Goal: Check status: Check status

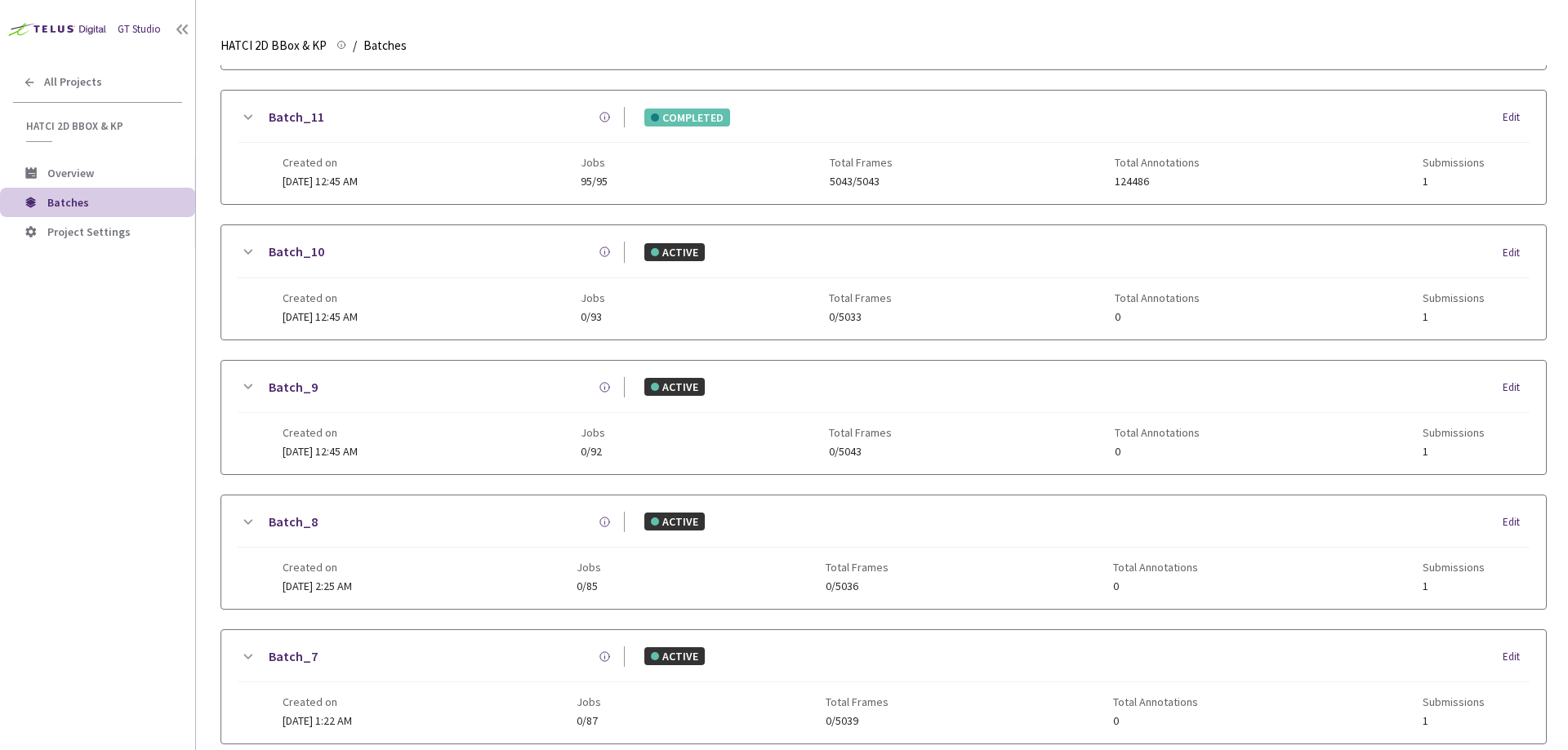
scroll to position [792, 0]
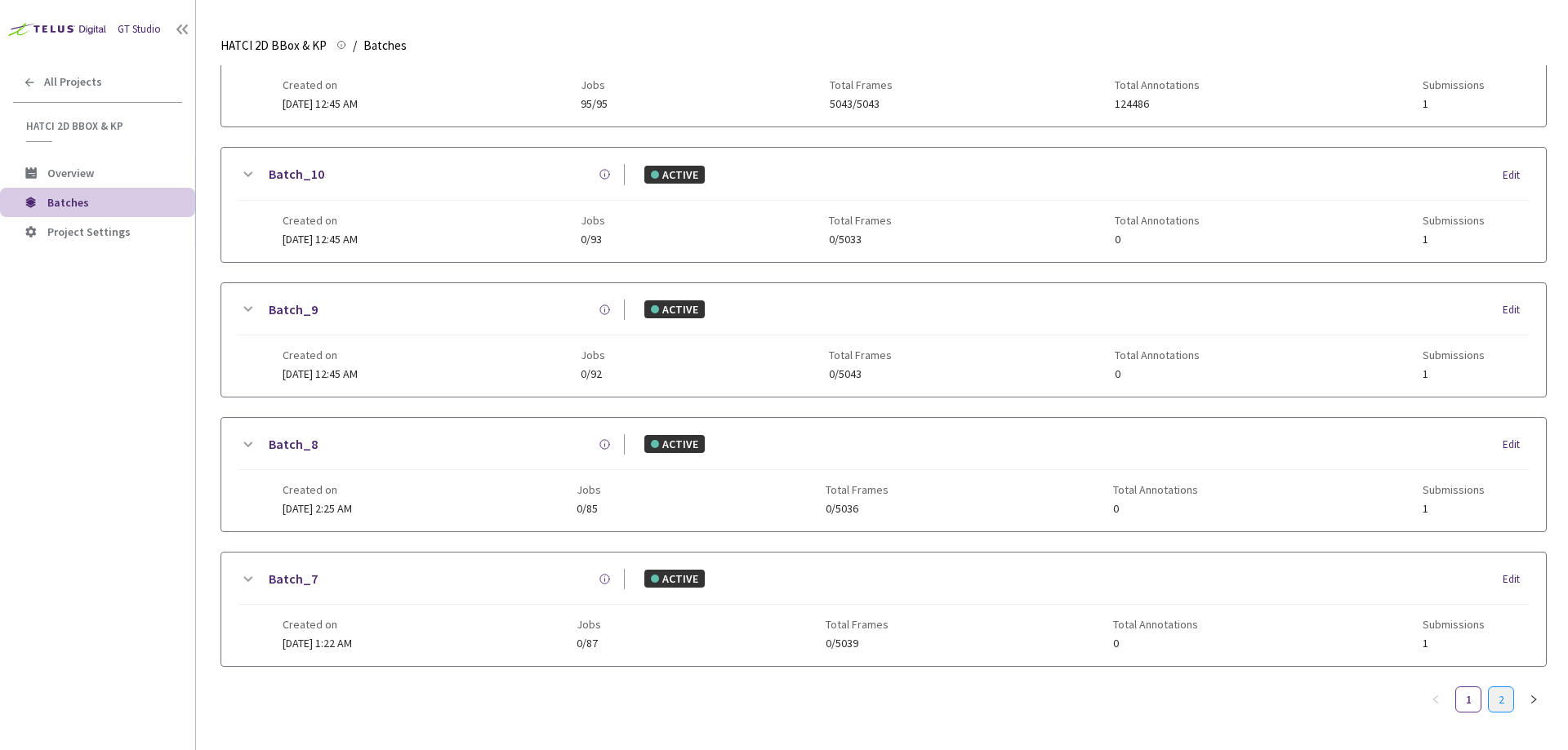
click at [1496, 688] on link "2" at bounding box center [1501, 700] width 25 height 25
click at [285, 309] on link "Batch_1" at bounding box center [294, 308] width 49 height 20
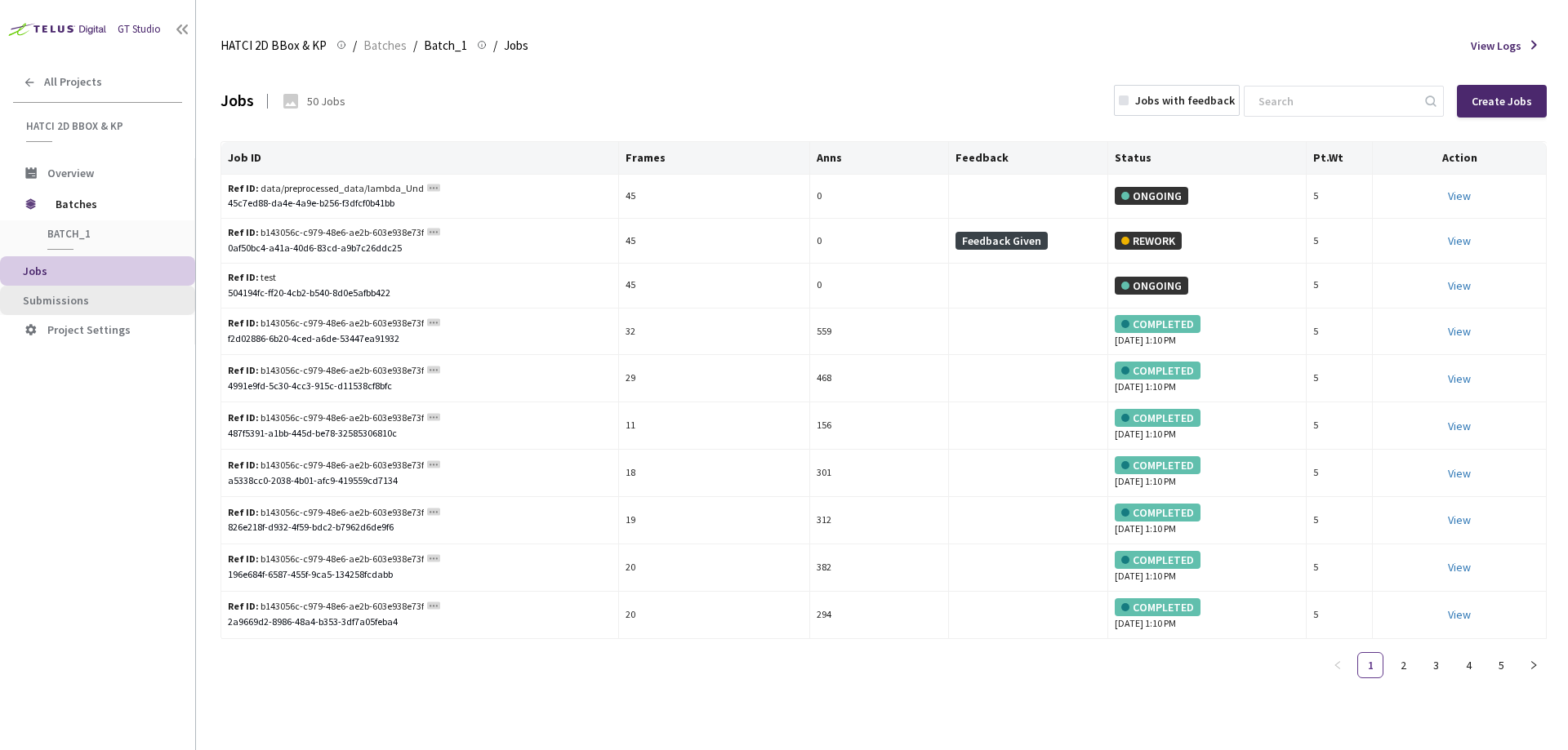
click at [90, 293] on li "Submissions" at bounding box center [97, 301] width 195 height 30
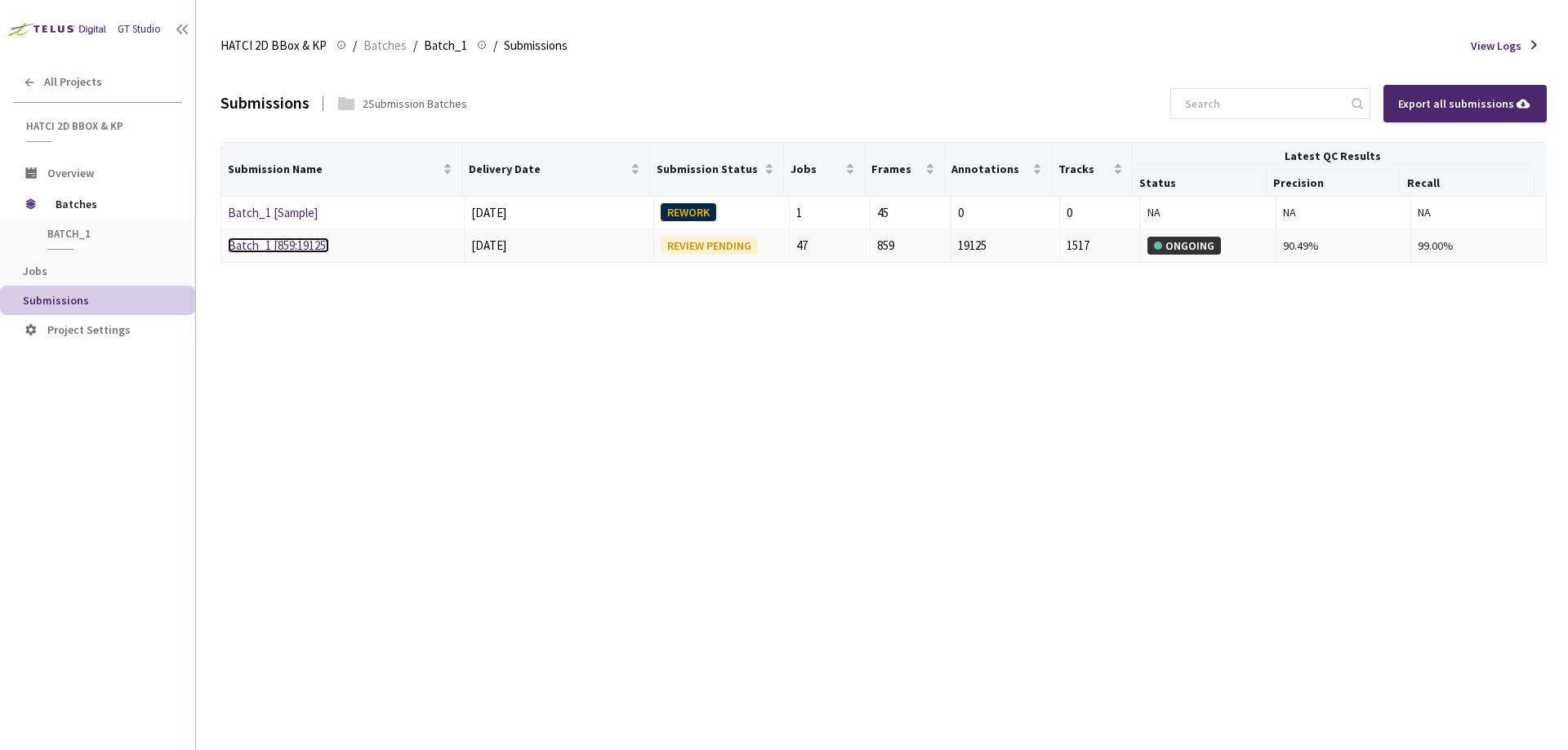
click at [275, 240] on link "Batch_1 [859:19125]" at bounding box center [279, 245] width 102 height 16
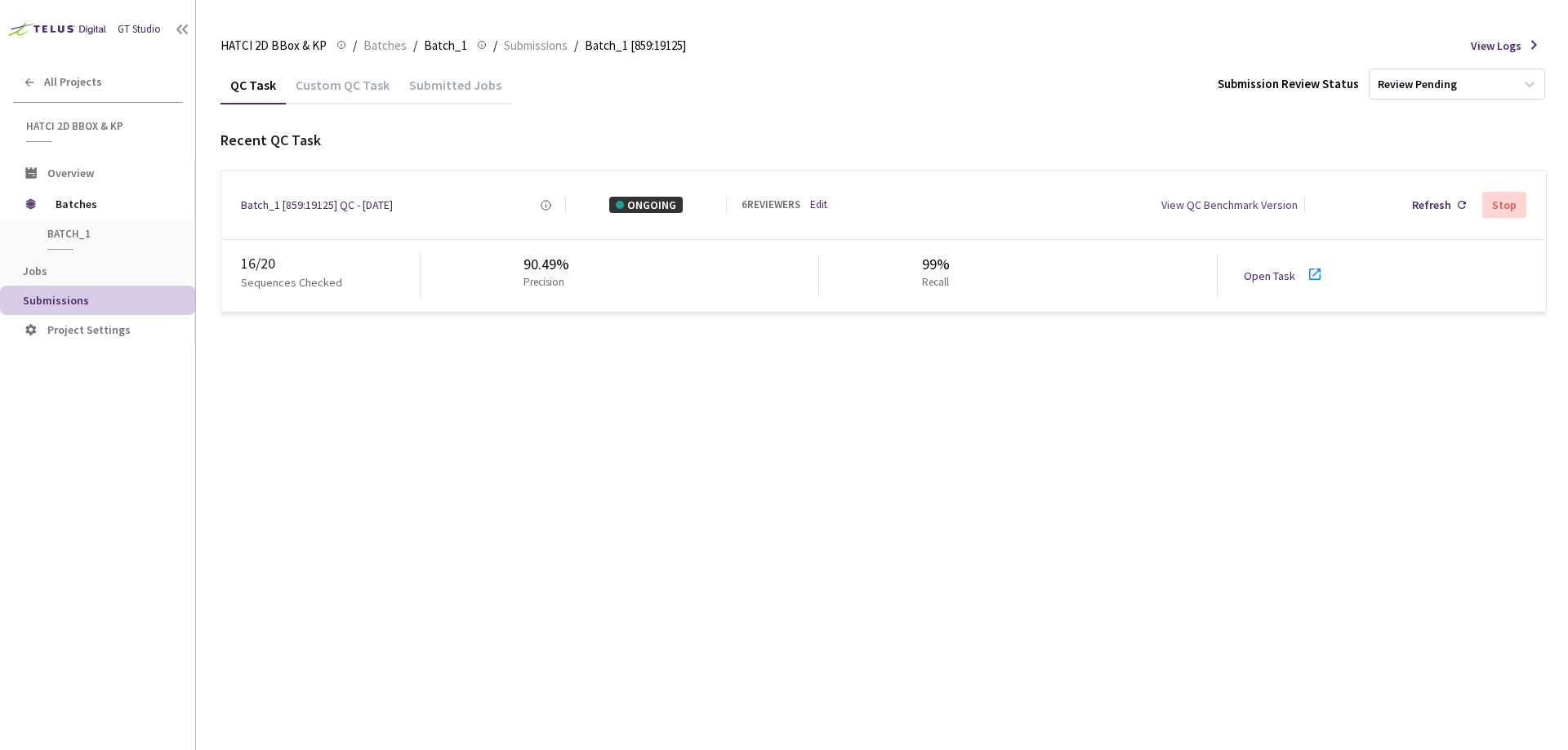
click at [1256, 280] on link "Open Task" at bounding box center [1269, 276] width 52 height 15
